Goal: Information Seeking & Learning: Check status

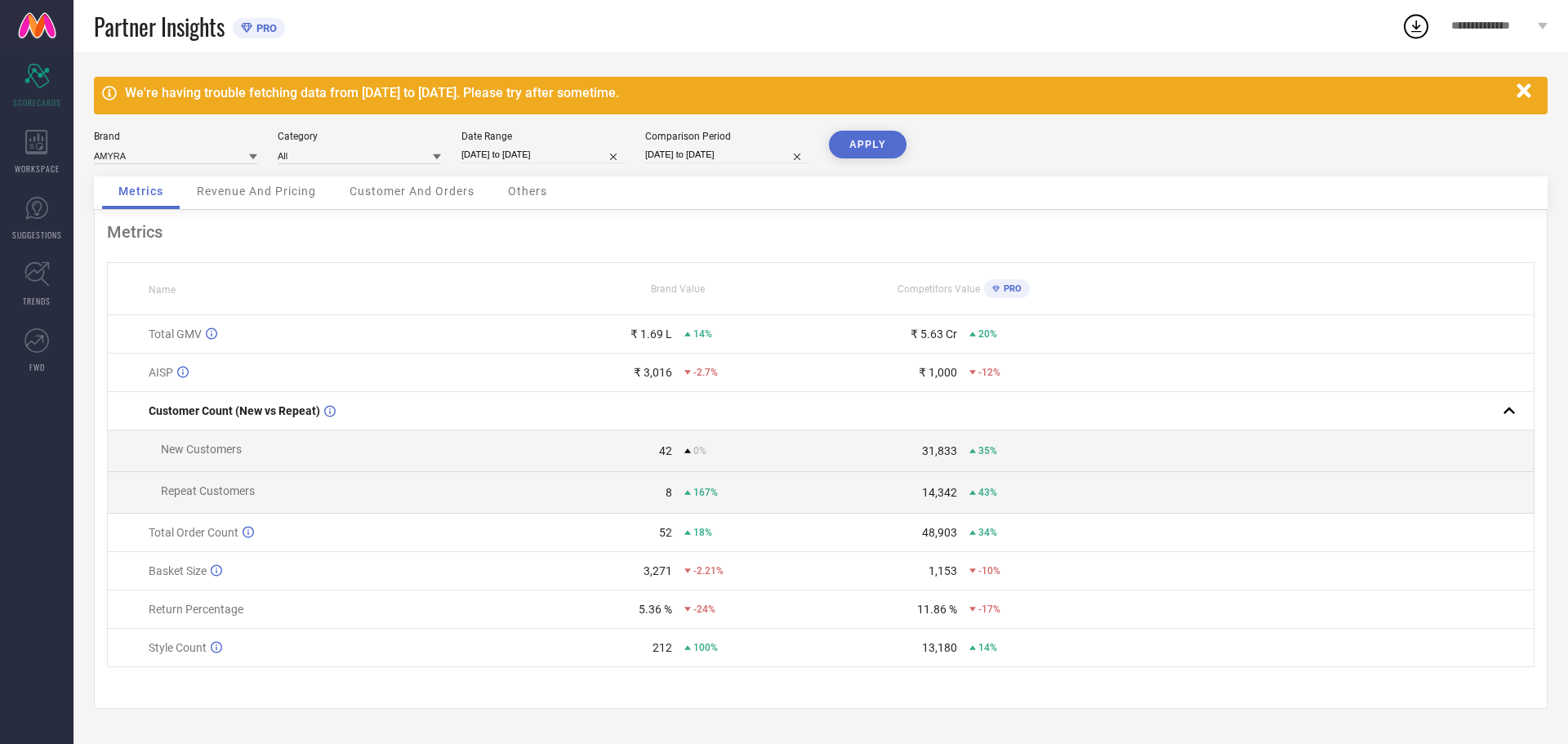
select select "7"
select select "2025"
select select "8"
select select "2025"
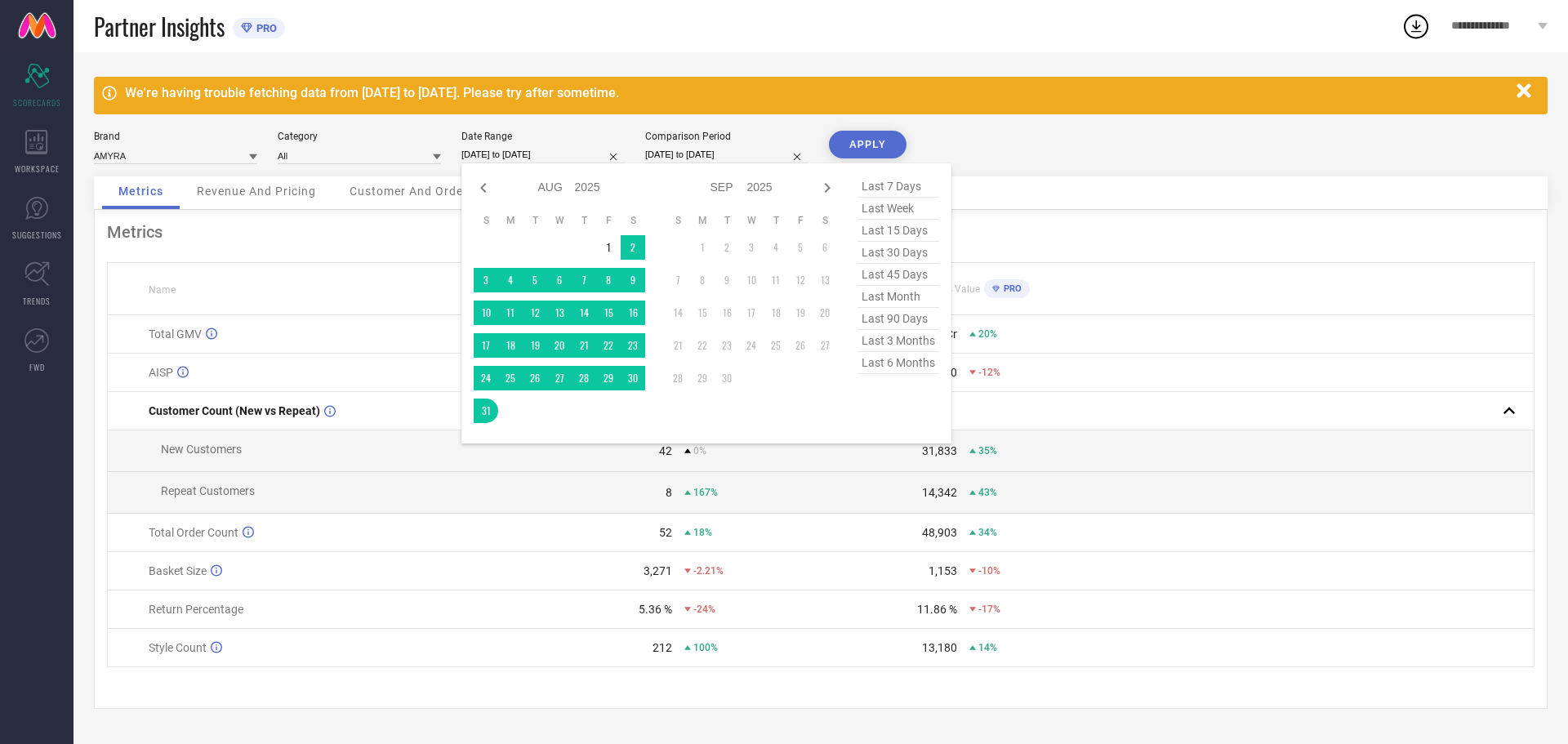
click at [575, 158] on input "[DATE] to [DATE]" at bounding box center [542, 154] width 163 height 17
click at [485, 190] on icon at bounding box center [483, 187] width 19 height 19
select select "6"
select select "2025"
select select "7"
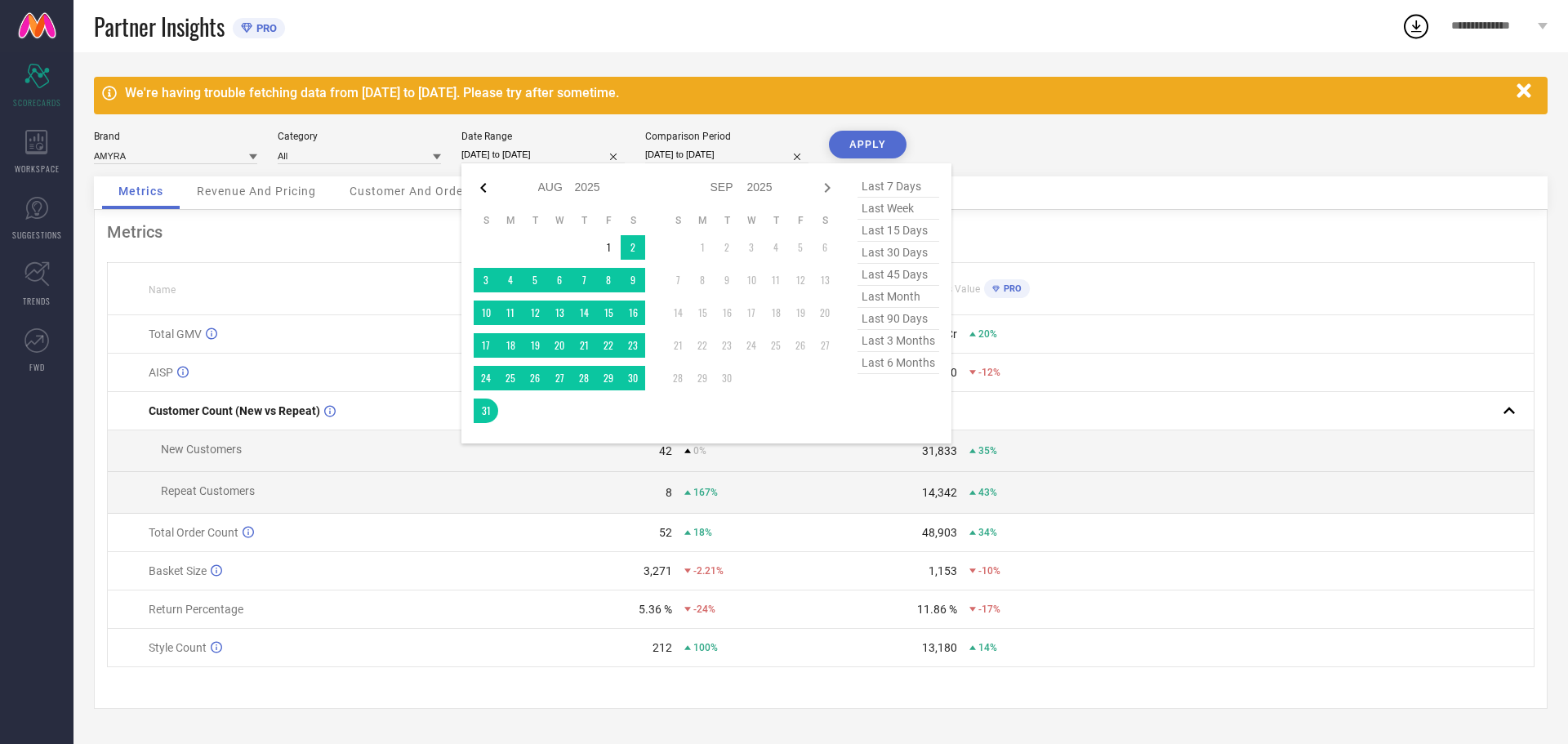
select select "2025"
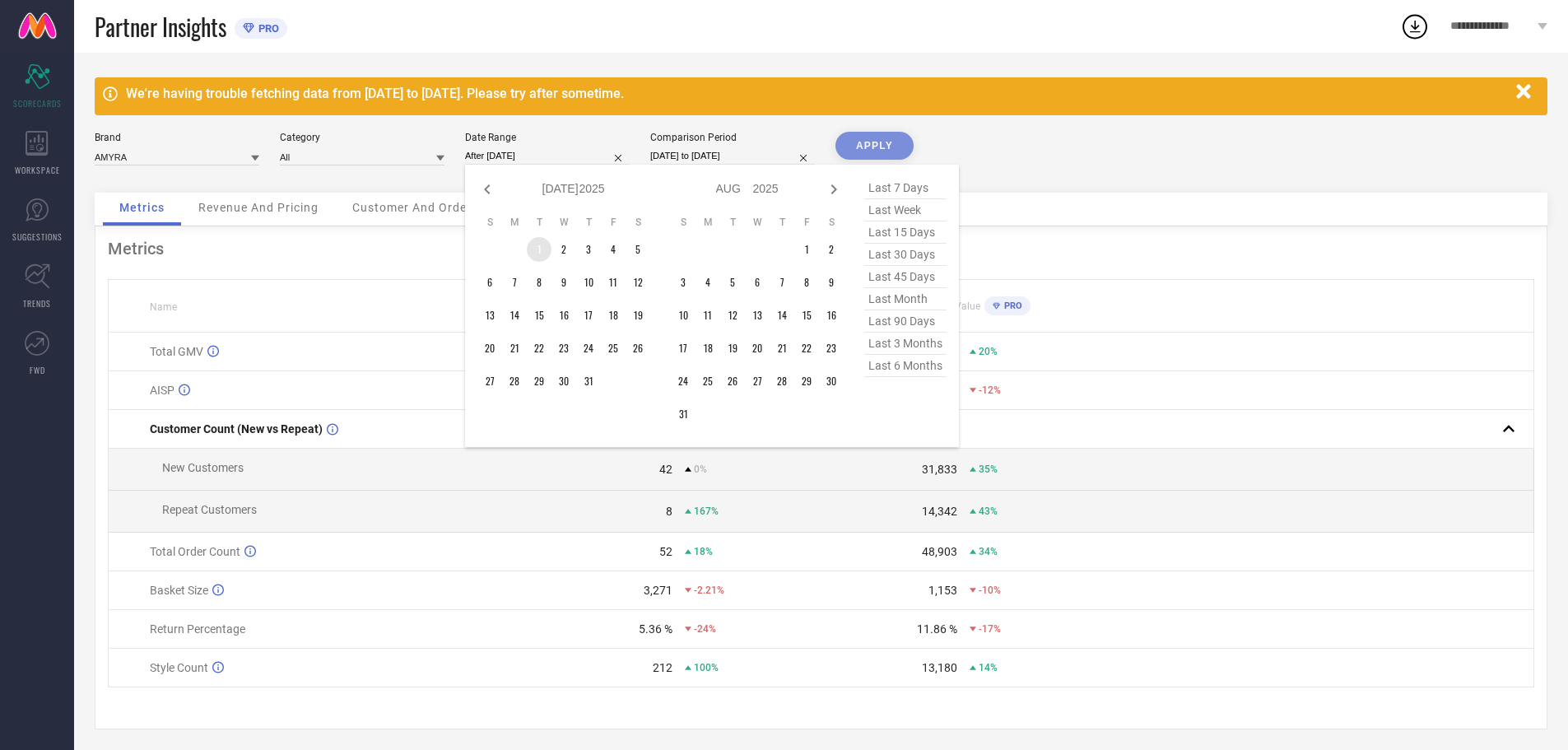
click at [533, 245] on td "1" at bounding box center [539, 249] width 24 height 24
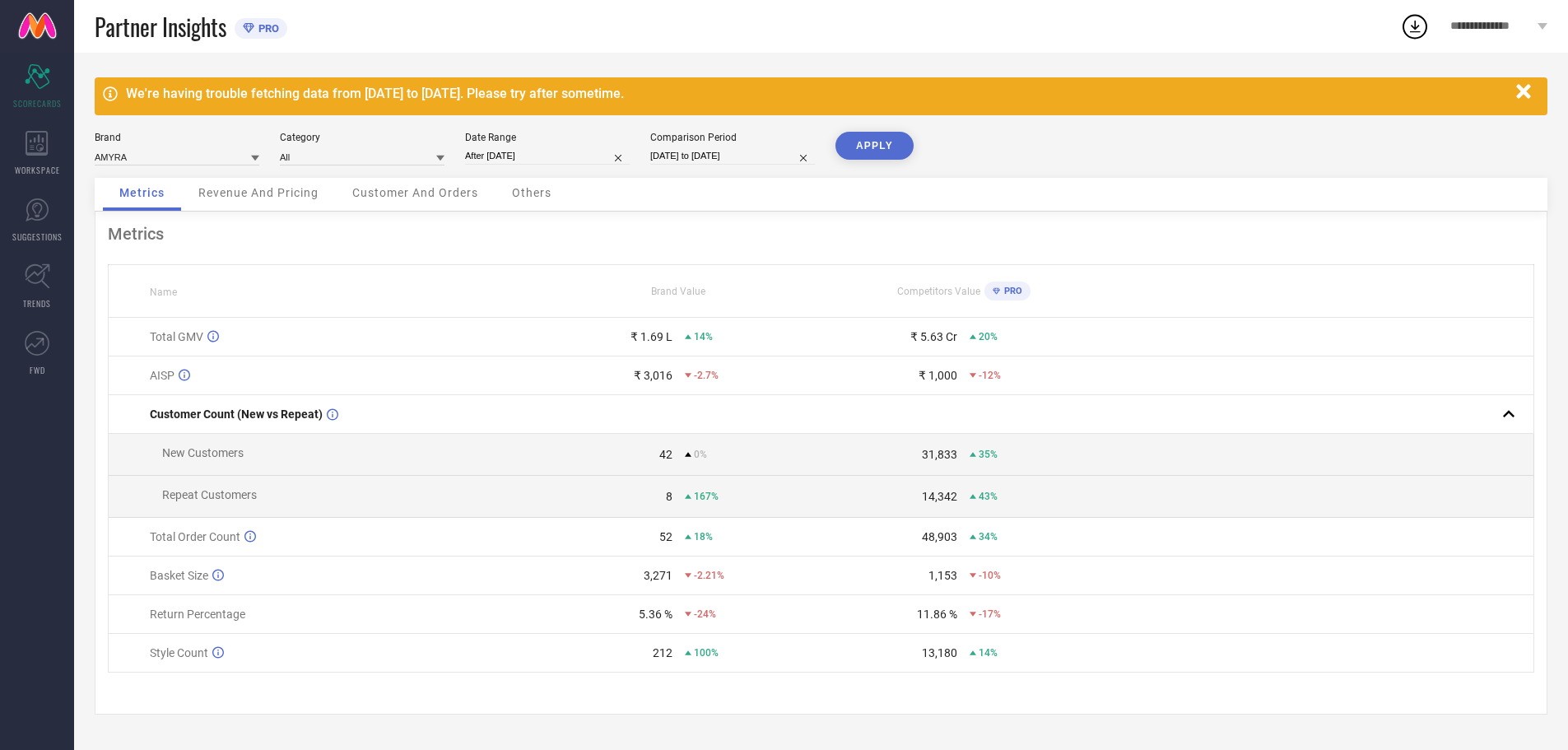
type input "[DATE] to [DATE]"
select select "7"
select select "2024"
select select "8"
select select "2024"
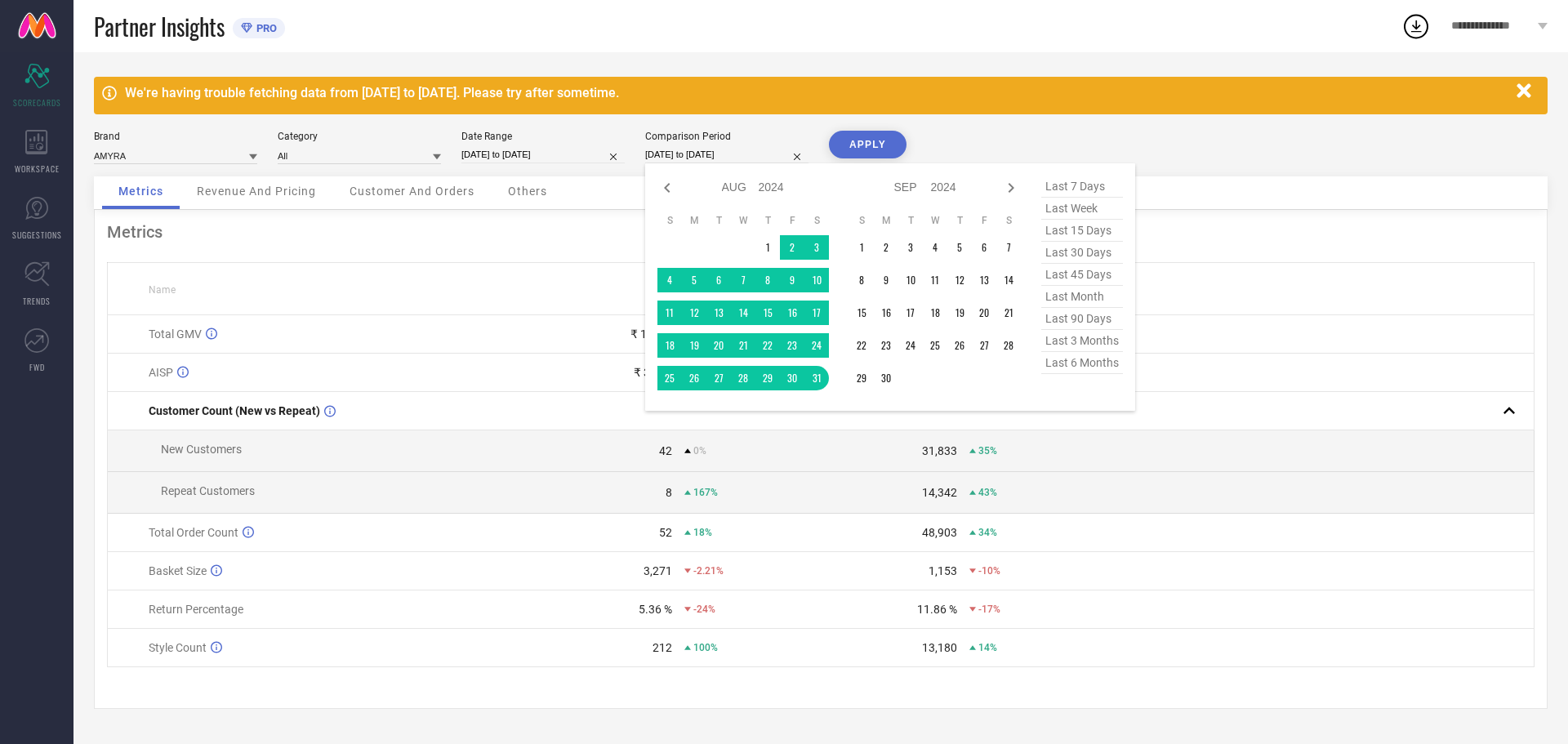
click at [717, 157] on input "[DATE] to [DATE]" at bounding box center [726, 154] width 163 height 17
click at [670, 182] on icon at bounding box center [667, 187] width 19 height 19
select select "6"
select select "2024"
select select "7"
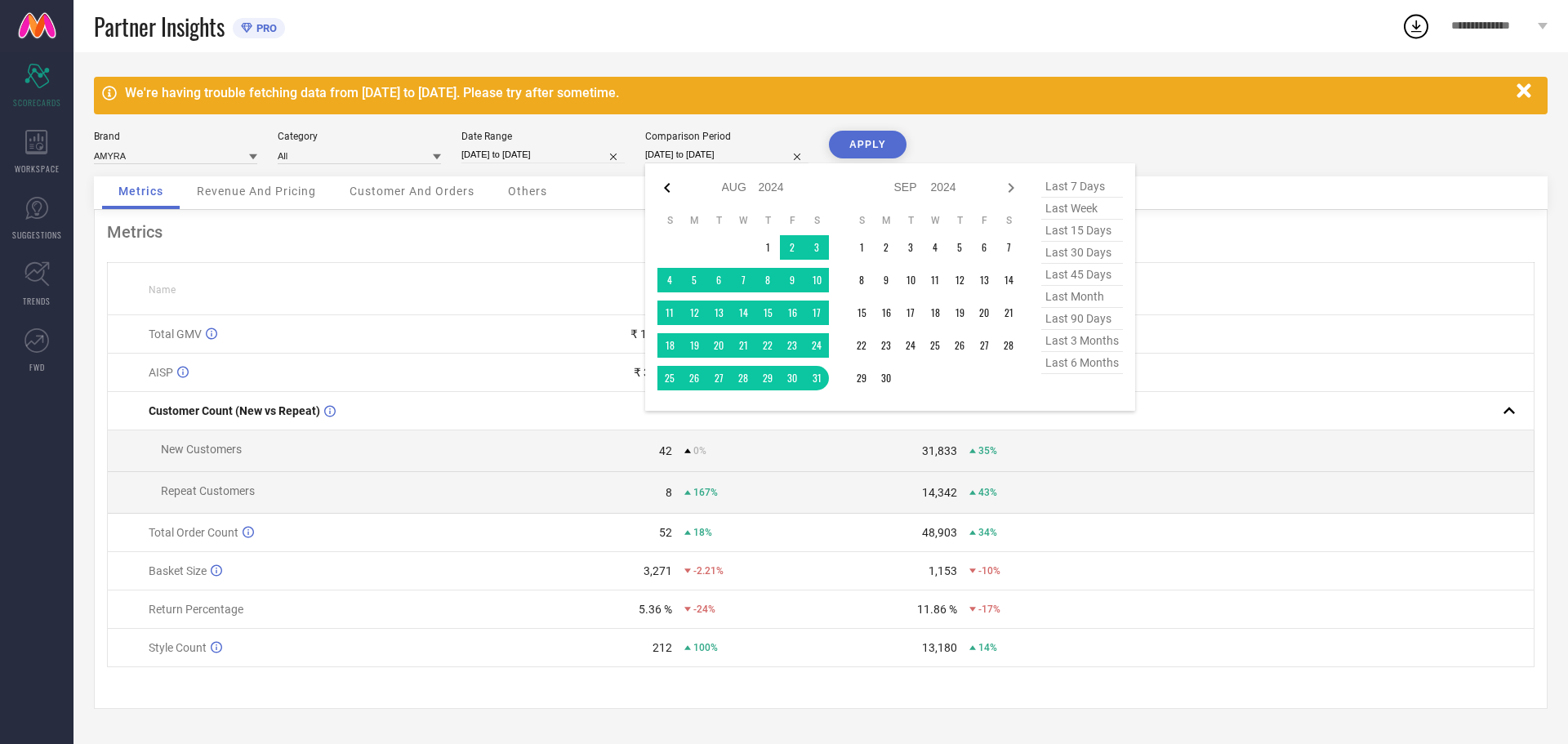
select select "2024"
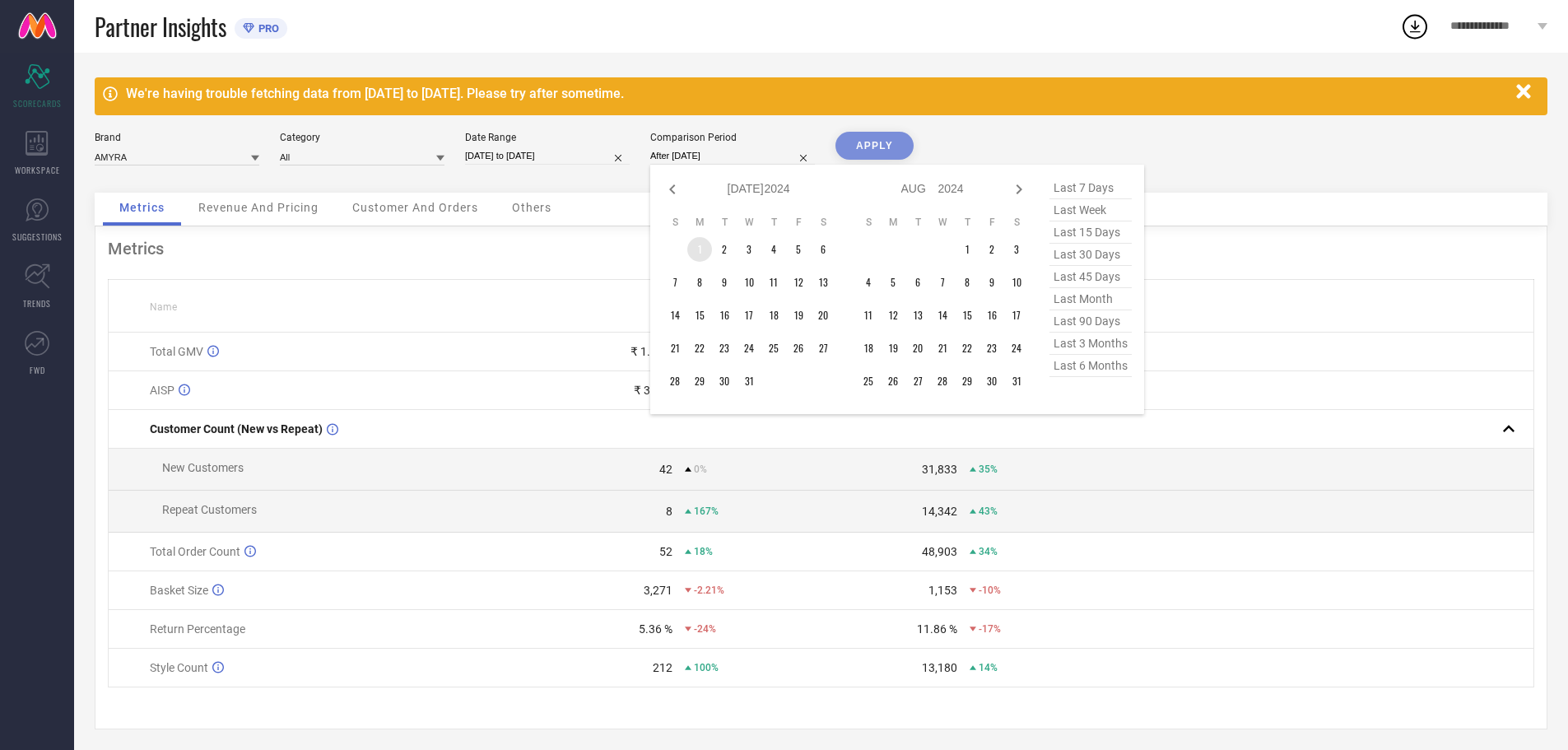
click at [695, 247] on td "1" at bounding box center [699, 249] width 24 height 24
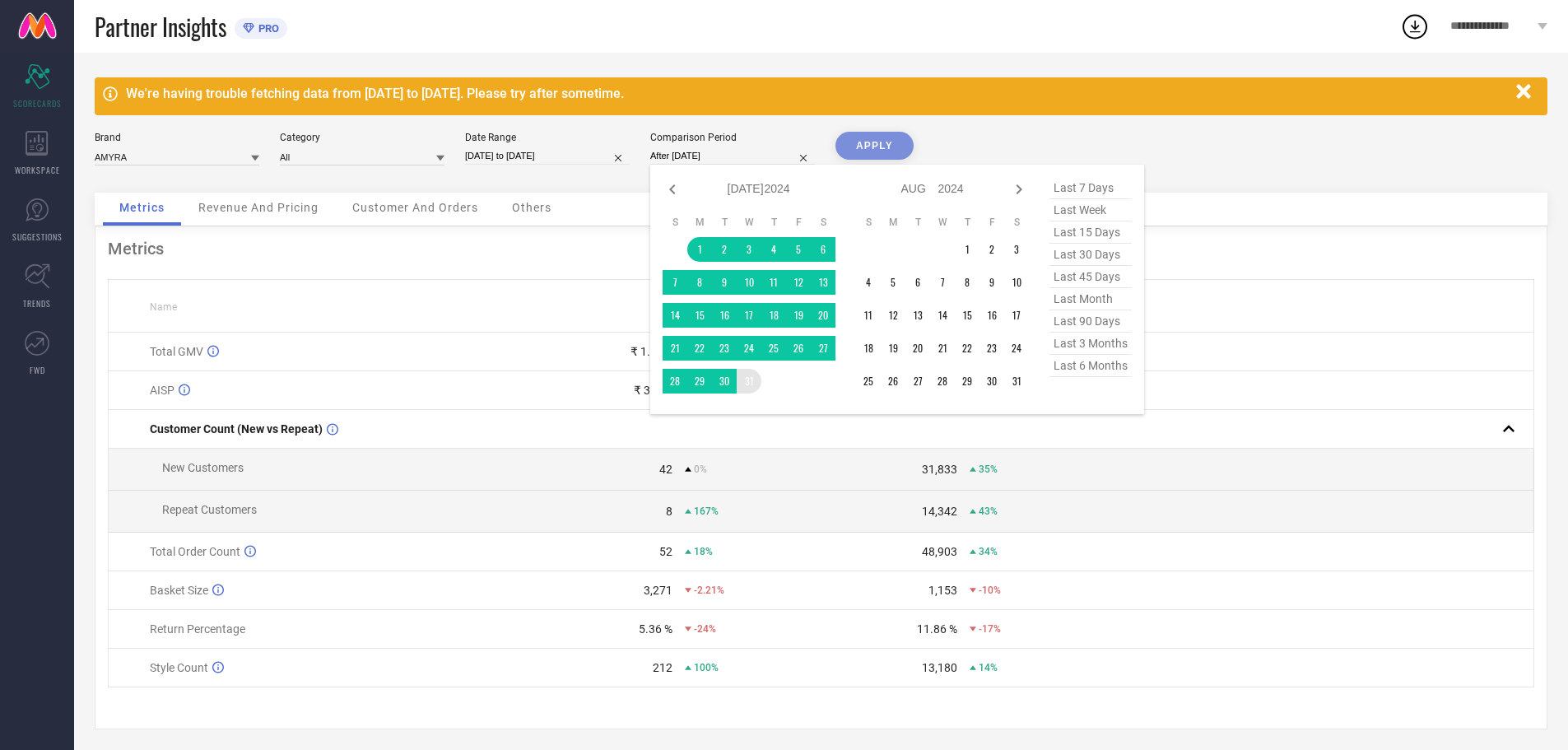
type input "[DATE] to [DATE]"
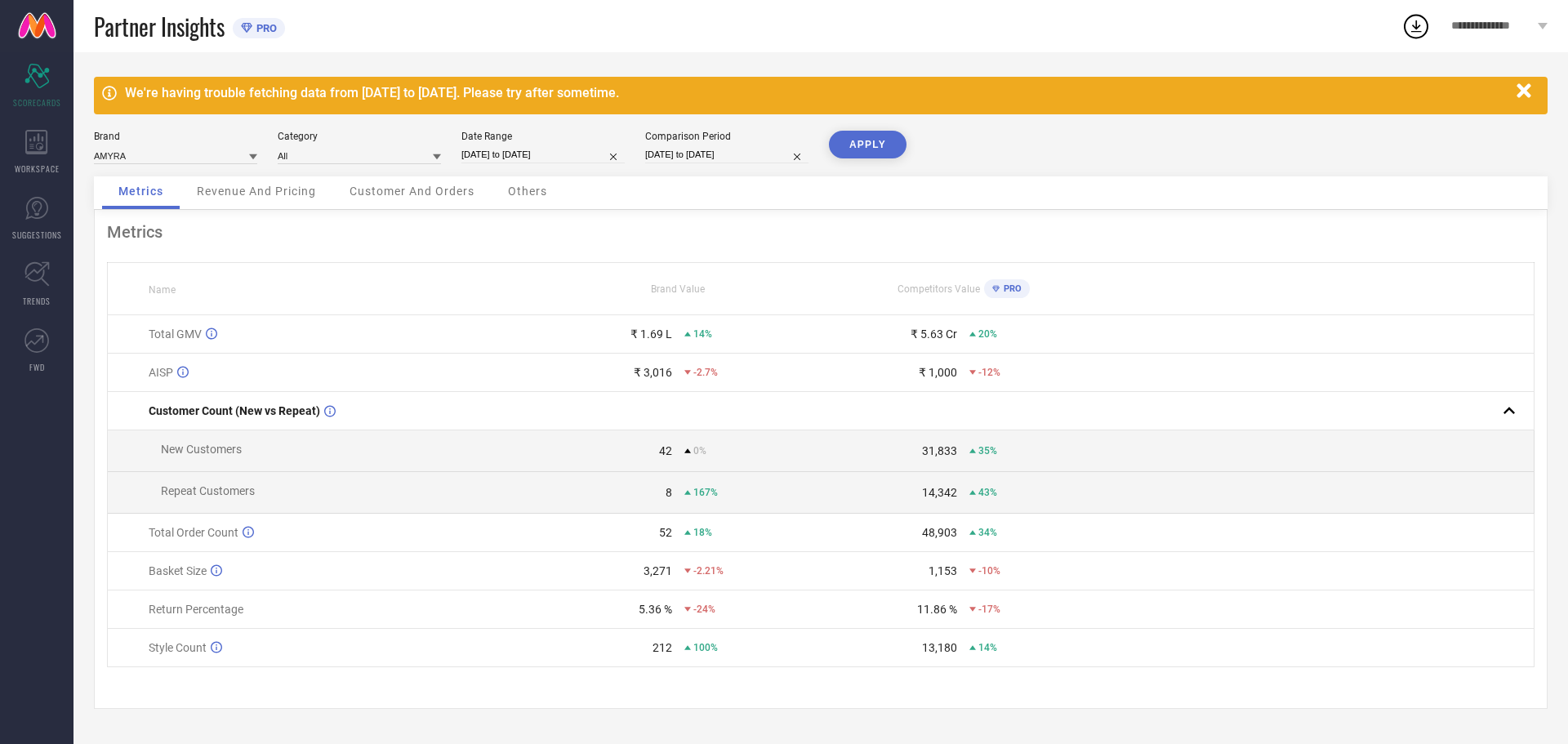
click at [867, 135] on button "APPLY" at bounding box center [867, 144] width 77 height 28
click at [706, 537] on span "-53%" at bounding box center [703, 533] width 22 height 12
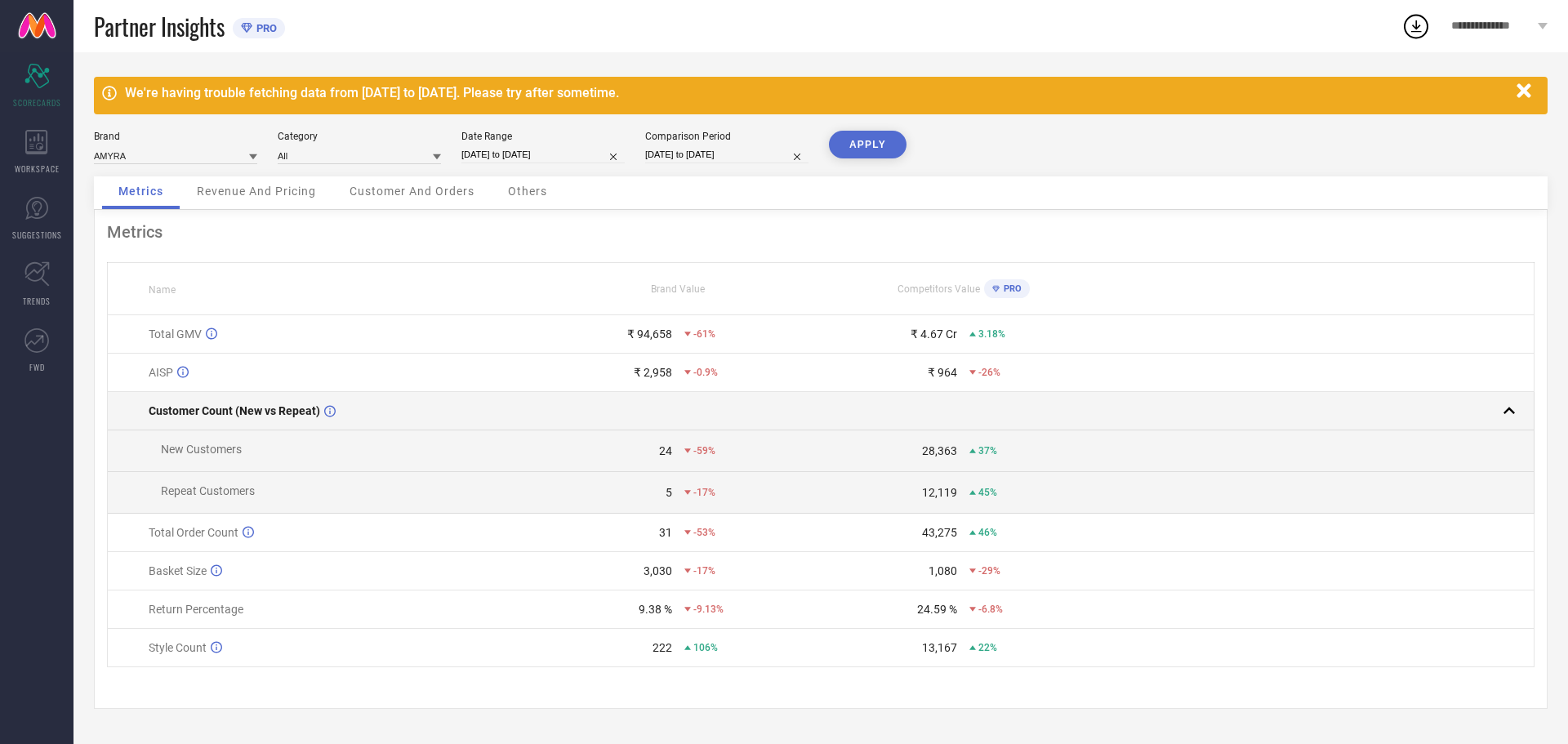
click at [1510, 411] on rect at bounding box center [1509, 411] width 23 height 23
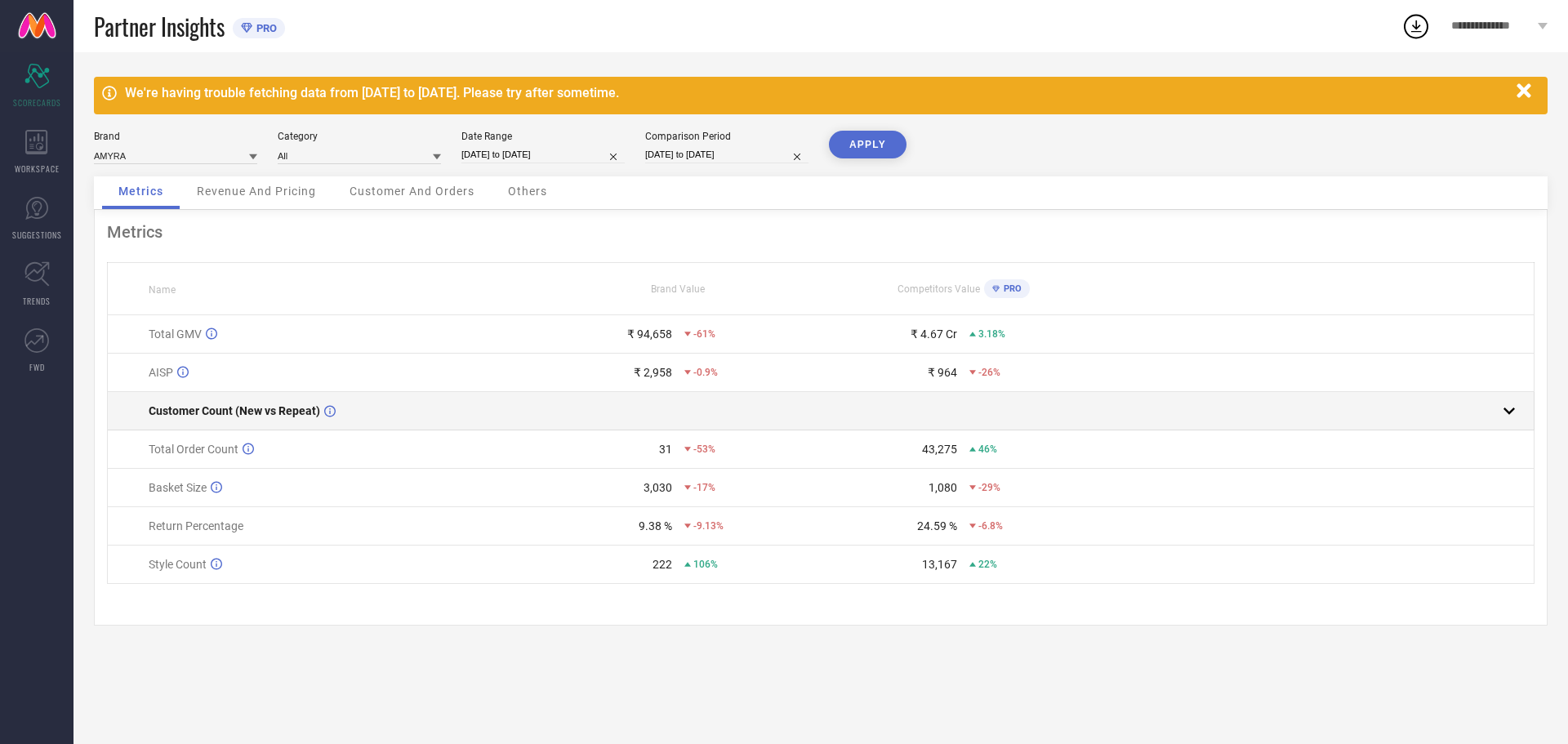
click at [1510, 411] on rect at bounding box center [1509, 411] width 23 height 23
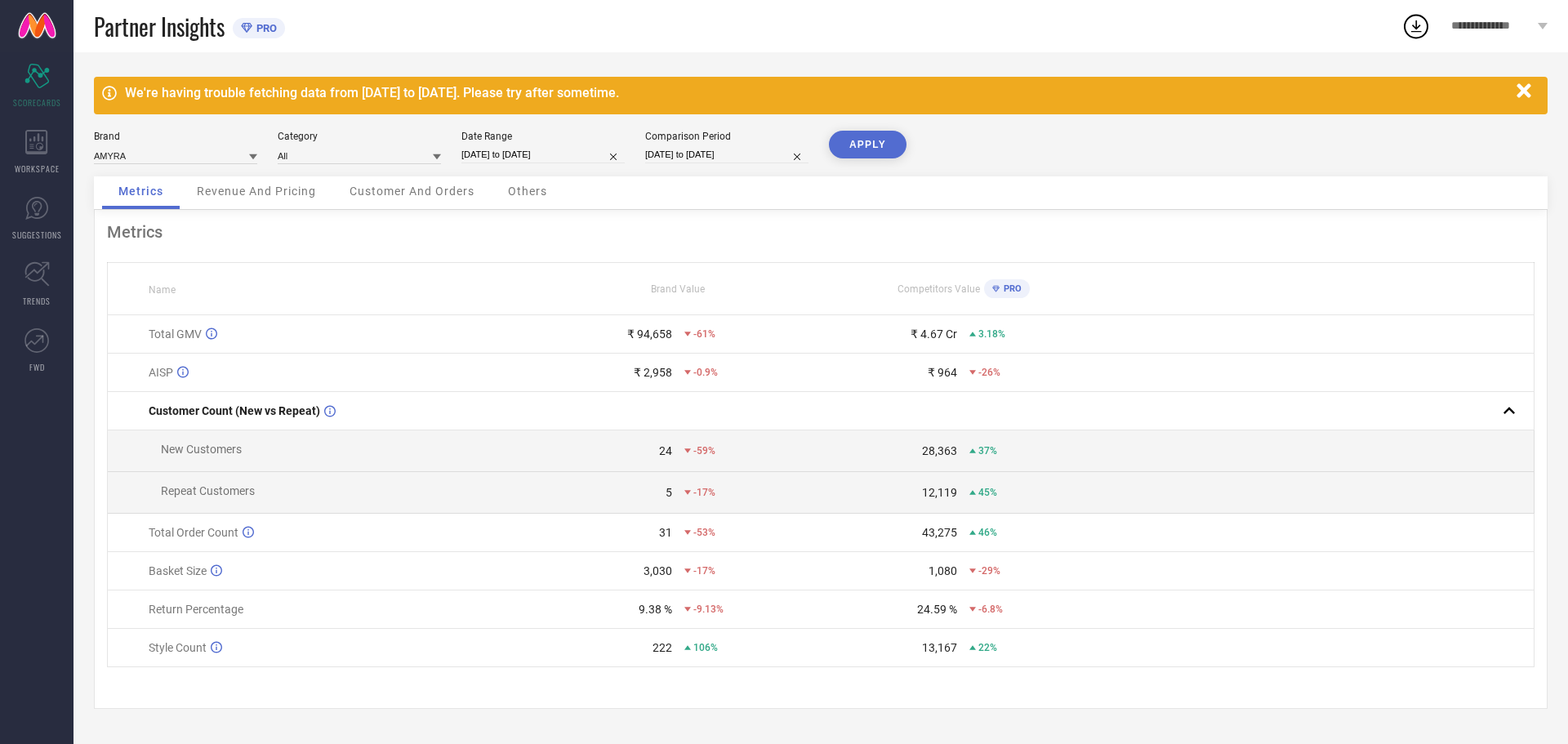
click at [285, 189] on span "Revenue And Pricing" at bounding box center [257, 191] width 120 height 14
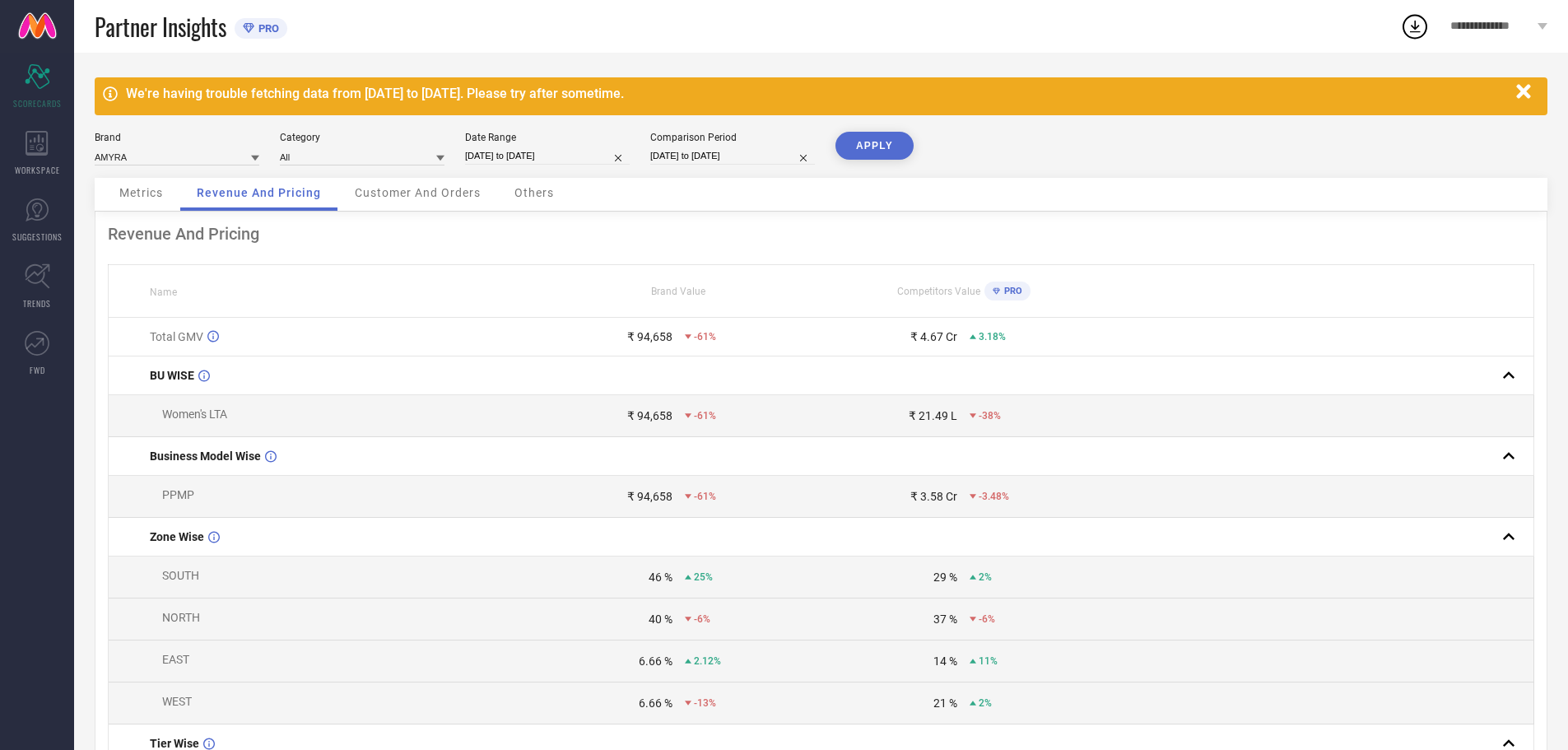
click at [425, 179] on div "Customer And Orders" at bounding box center [417, 195] width 159 height 33
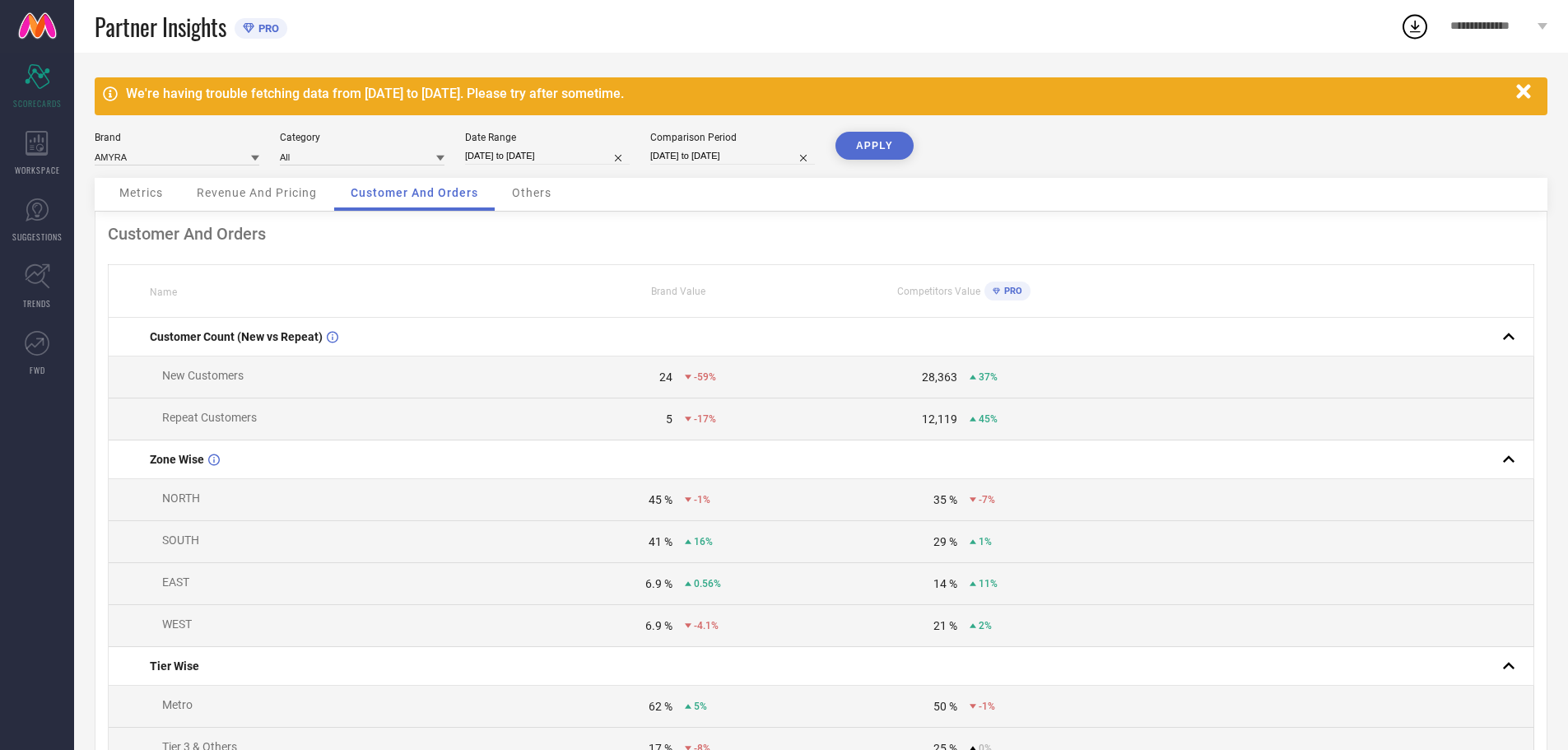
click at [537, 194] on span "Others" at bounding box center [531, 193] width 40 height 14
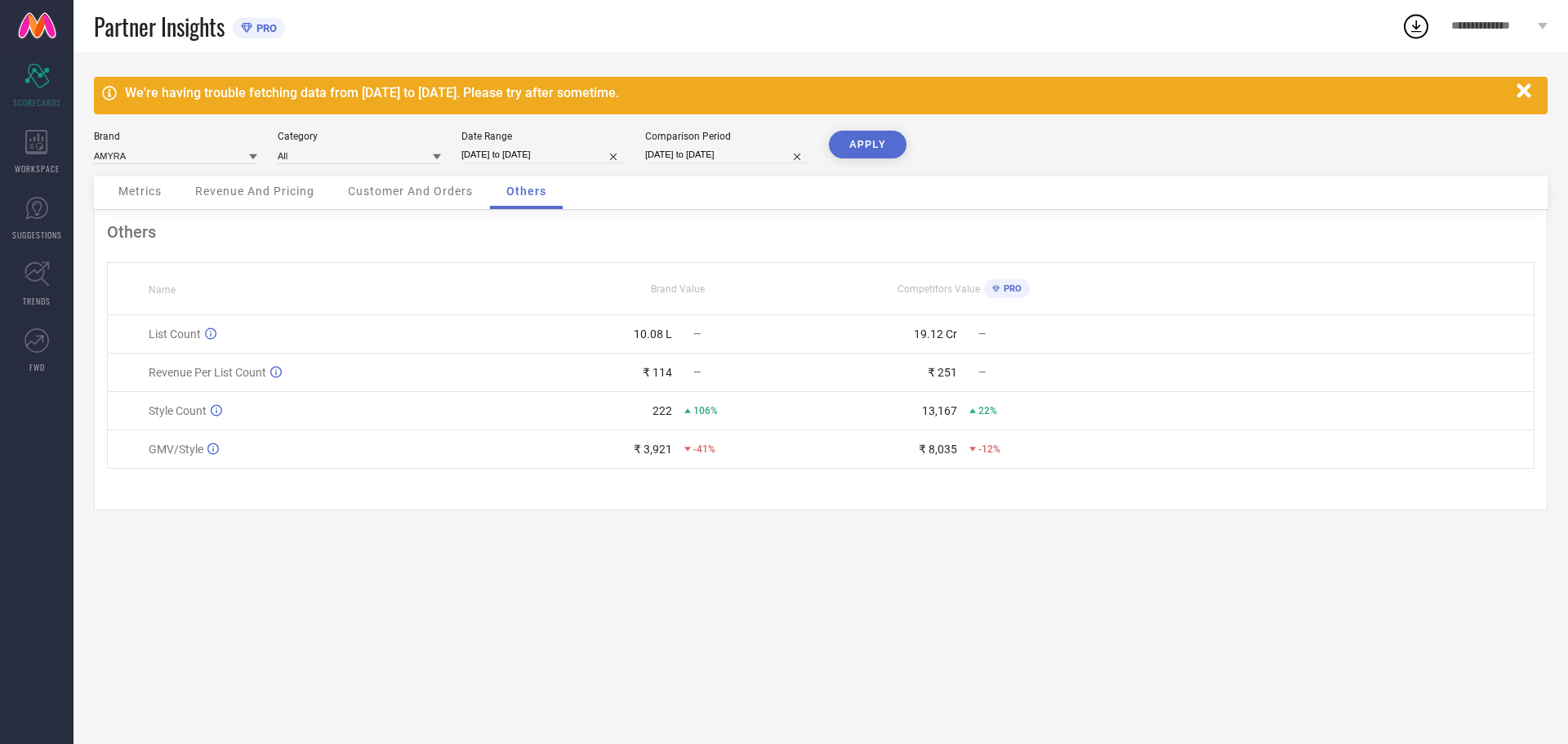
click at [196, 455] on span "GMV/Style" at bounding box center [176, 450] width 55 height 14
click at [396, 199] on div "Customer And Orders" at bounding box center [410, 193] width 157 height 33
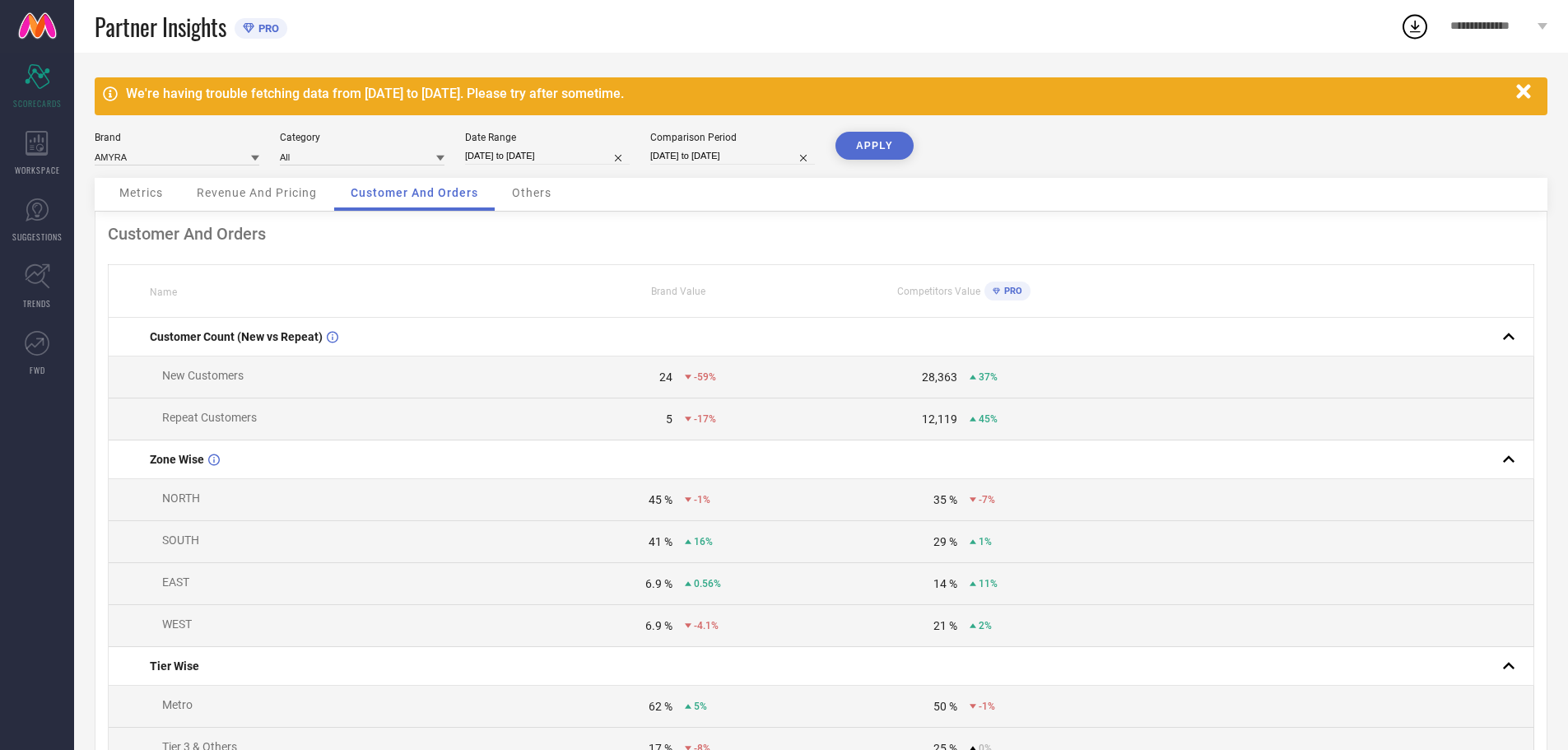
click at [136, 196] on span "Metrics" at bounding box center [141, 193] width 44 height 14
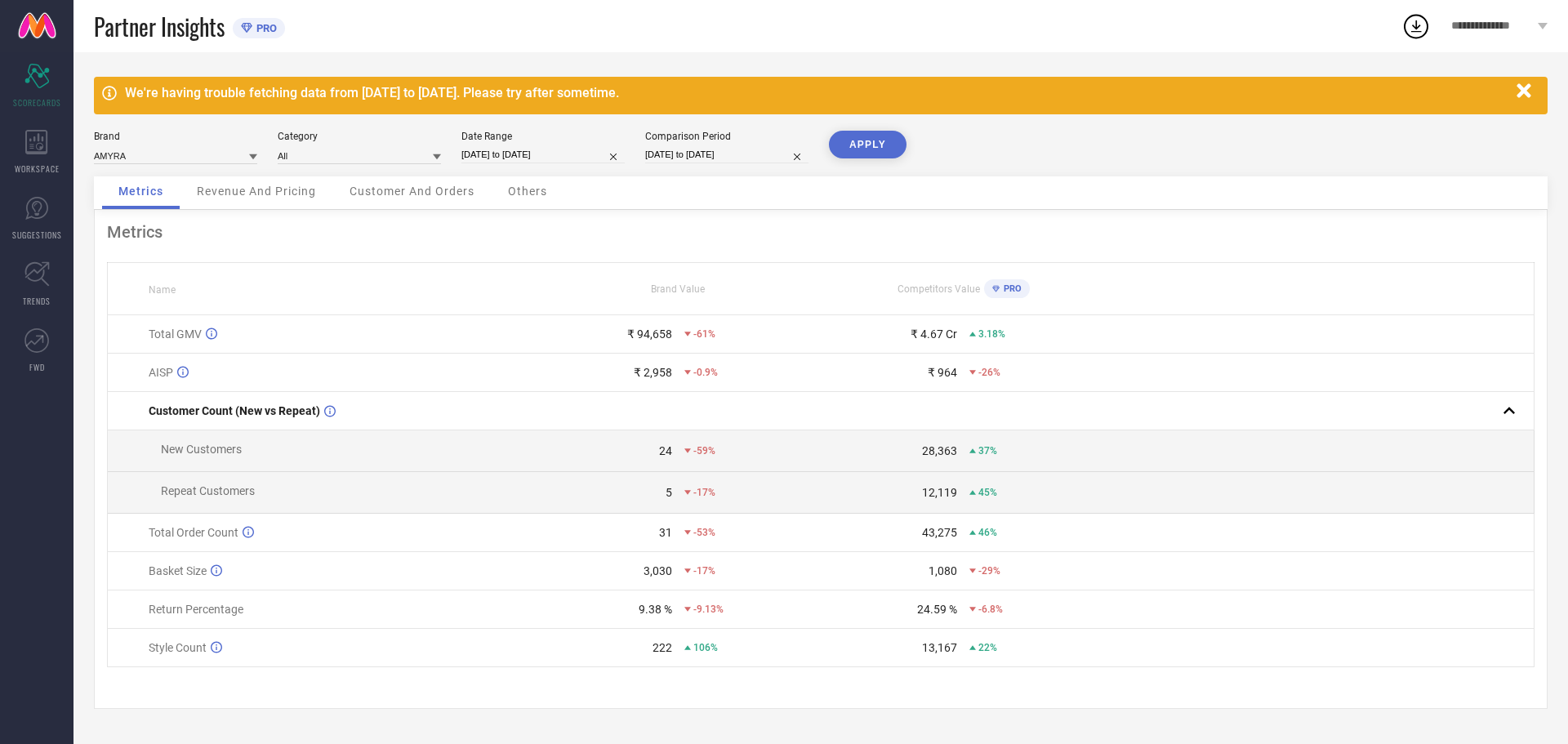
click at [867, 140] on button "APPLY" at bounding box center [867, 144] width 77 height 28
click at [687, 453] on icon at bounding box center [687, 451] width 7 height 4
click at [700, 455] on span "-59%" at bounding box center [703, 451] width 22 height 12
click at [1409, 24] on icon at bounding box center [1416, 26] width 29 height 29
click at [1420, 23] on icon at bounding box center [1416, 26] width 29 height 29
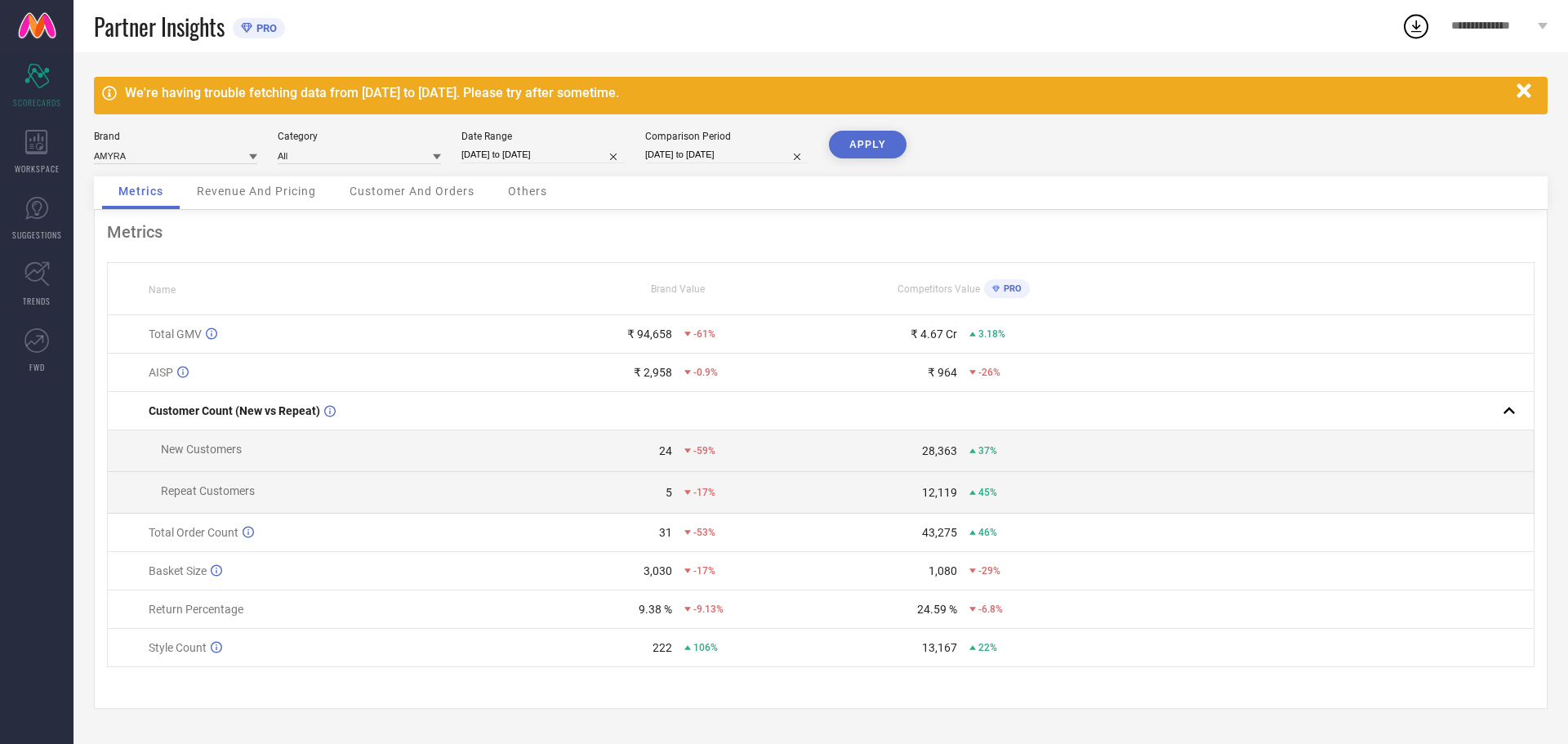
click at [1224, 174] on div "Brand AMYRA Category All Date Range [DATE] to [DATE] Comparison Period [DATE] t…" at bounding box center [820, 152] width 1453 height 45
click at [66, 153] on div "WORKSPACE" at bounding box center [37, 152] width 73 height 66
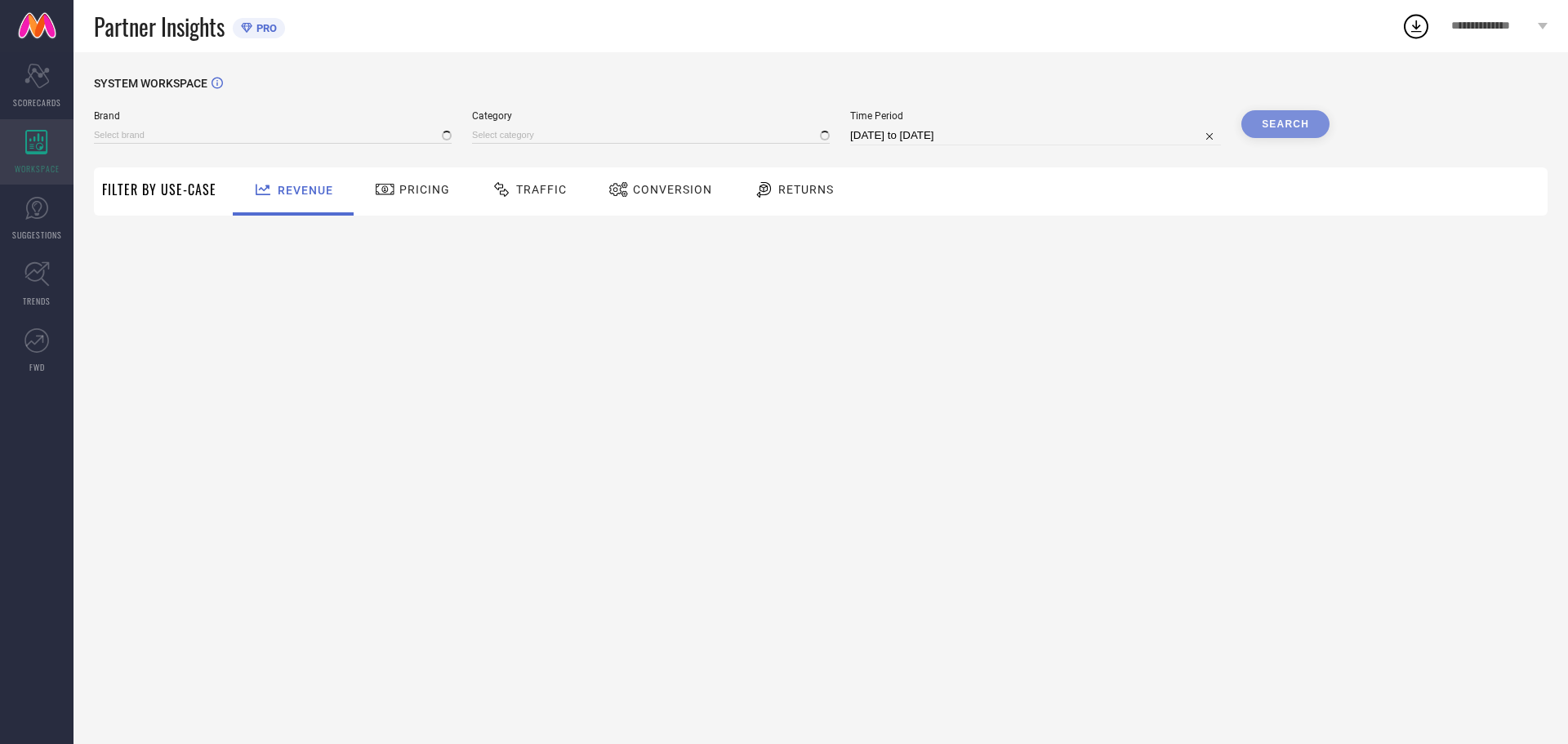
type input "AMYRA"
type input "All"
